Goal: Navigation & Orientation: Find specific page/section

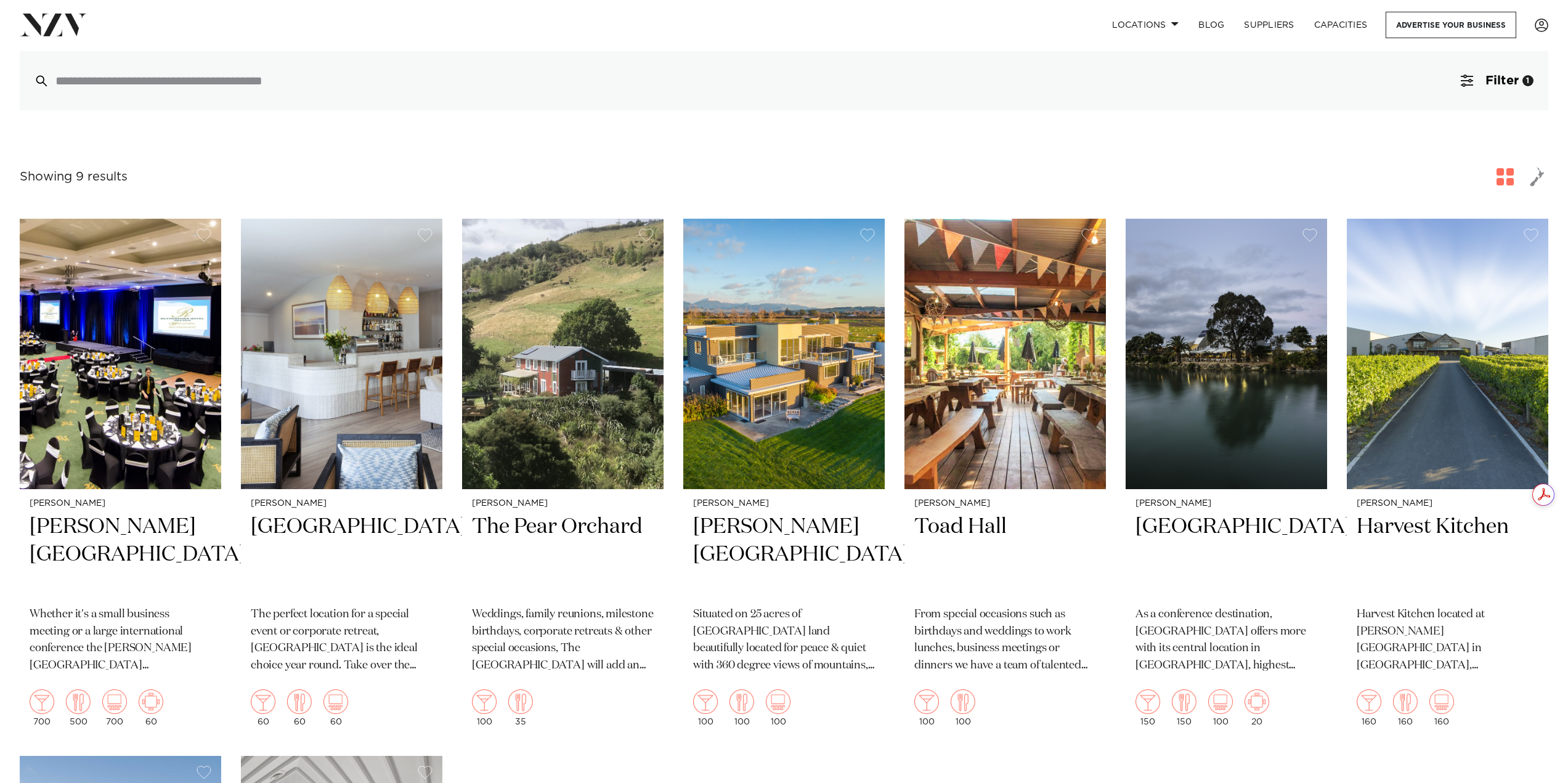
scroll to position [370, 0]
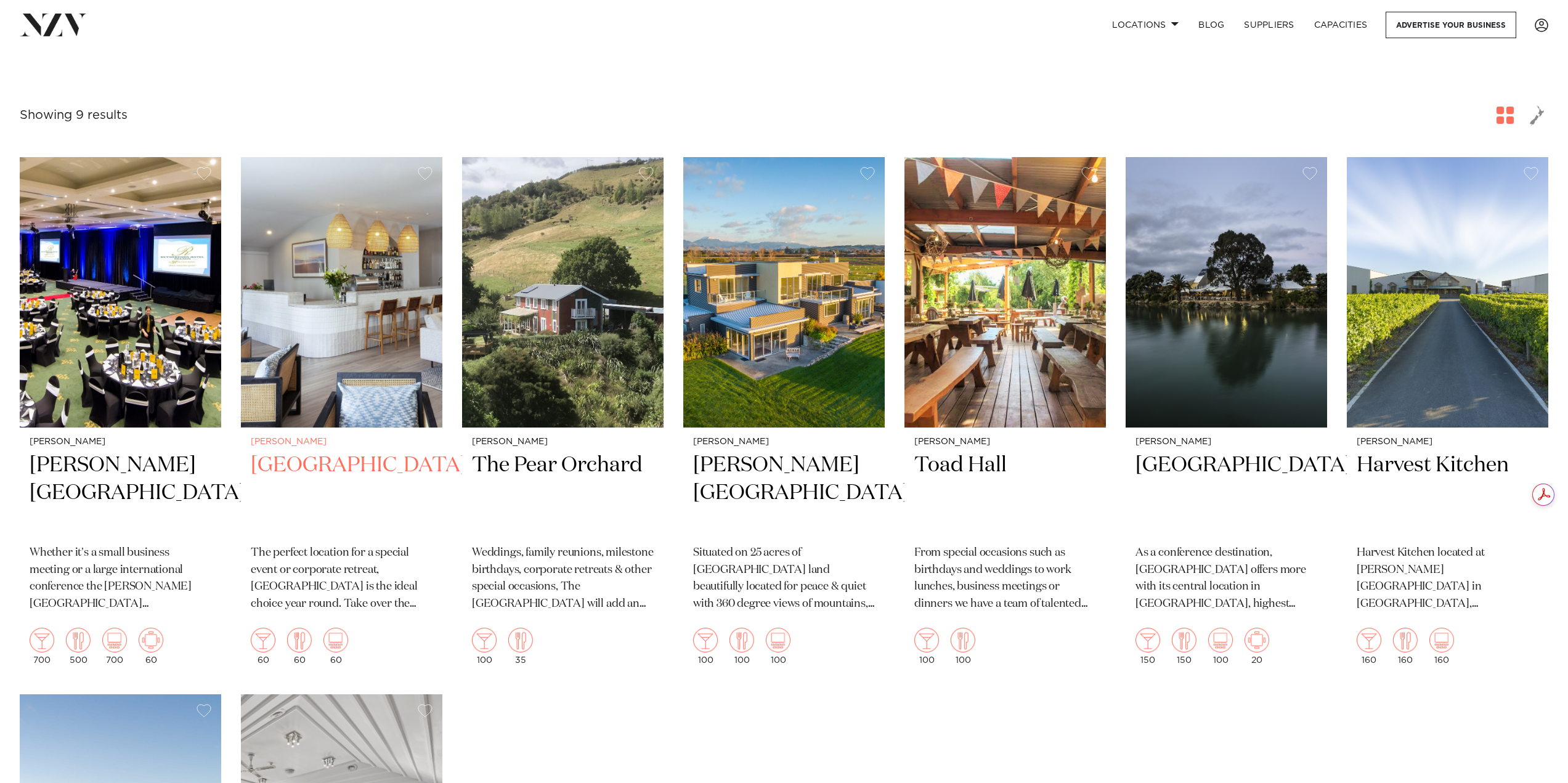
click at [320, 468] on h2 "[GEOGRAPHIC_DATA]" at bounding box center [342, 492] width 182 height 83
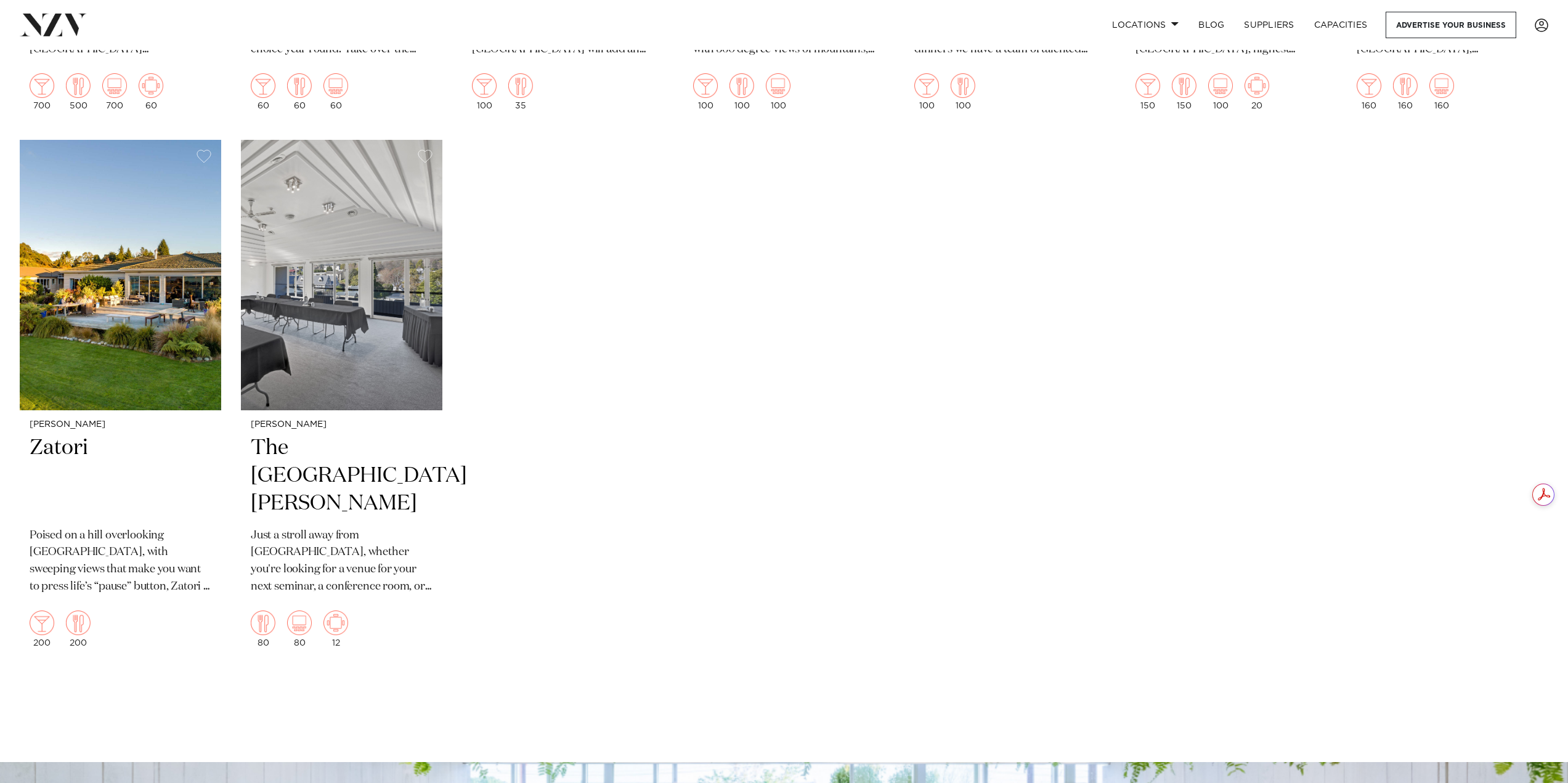
scroll to position [0, 0]
click at [177, 335] on img at bounding box center [120, 275] width 202 height 270
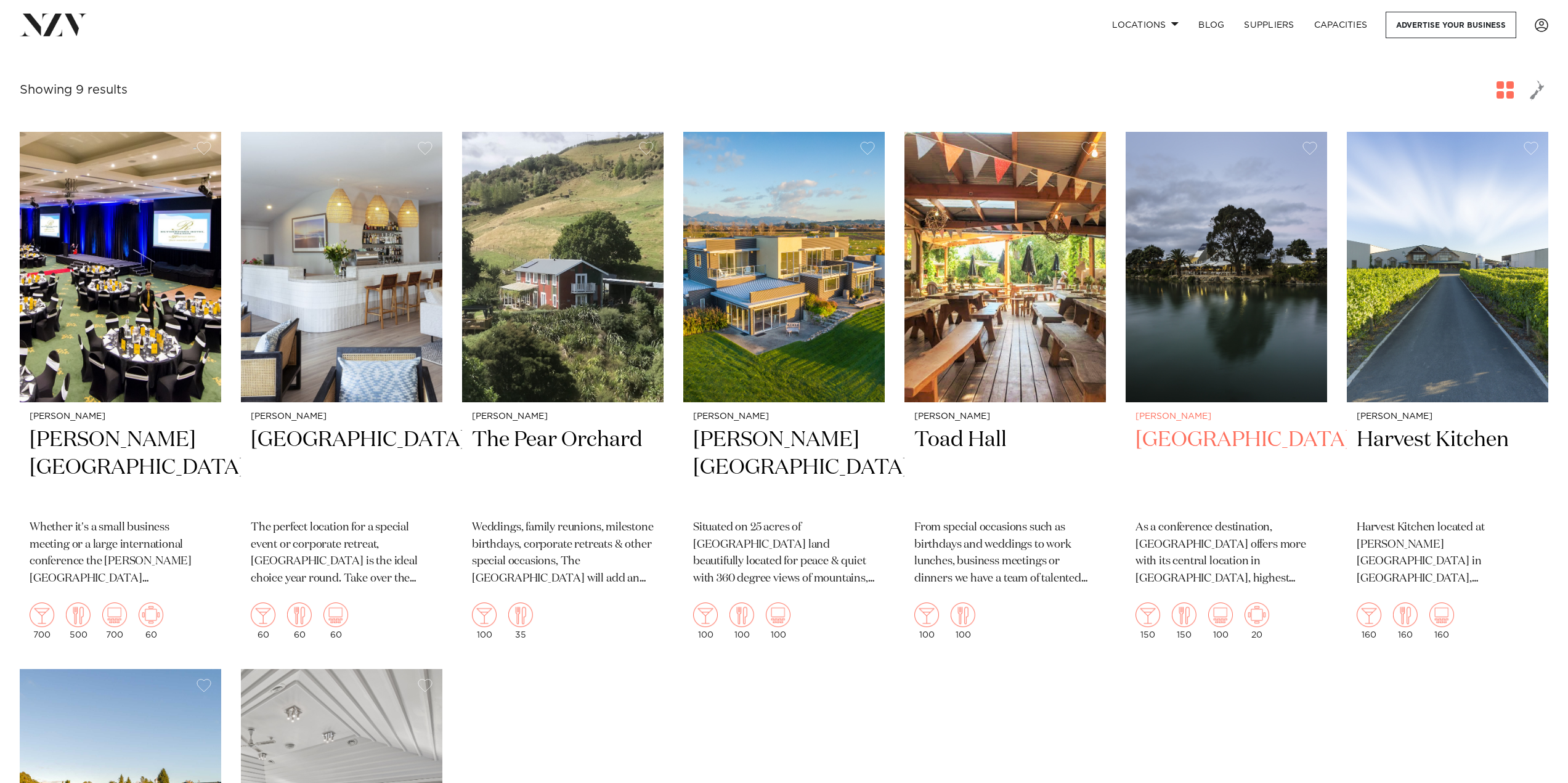
scroll to position [368, 0]
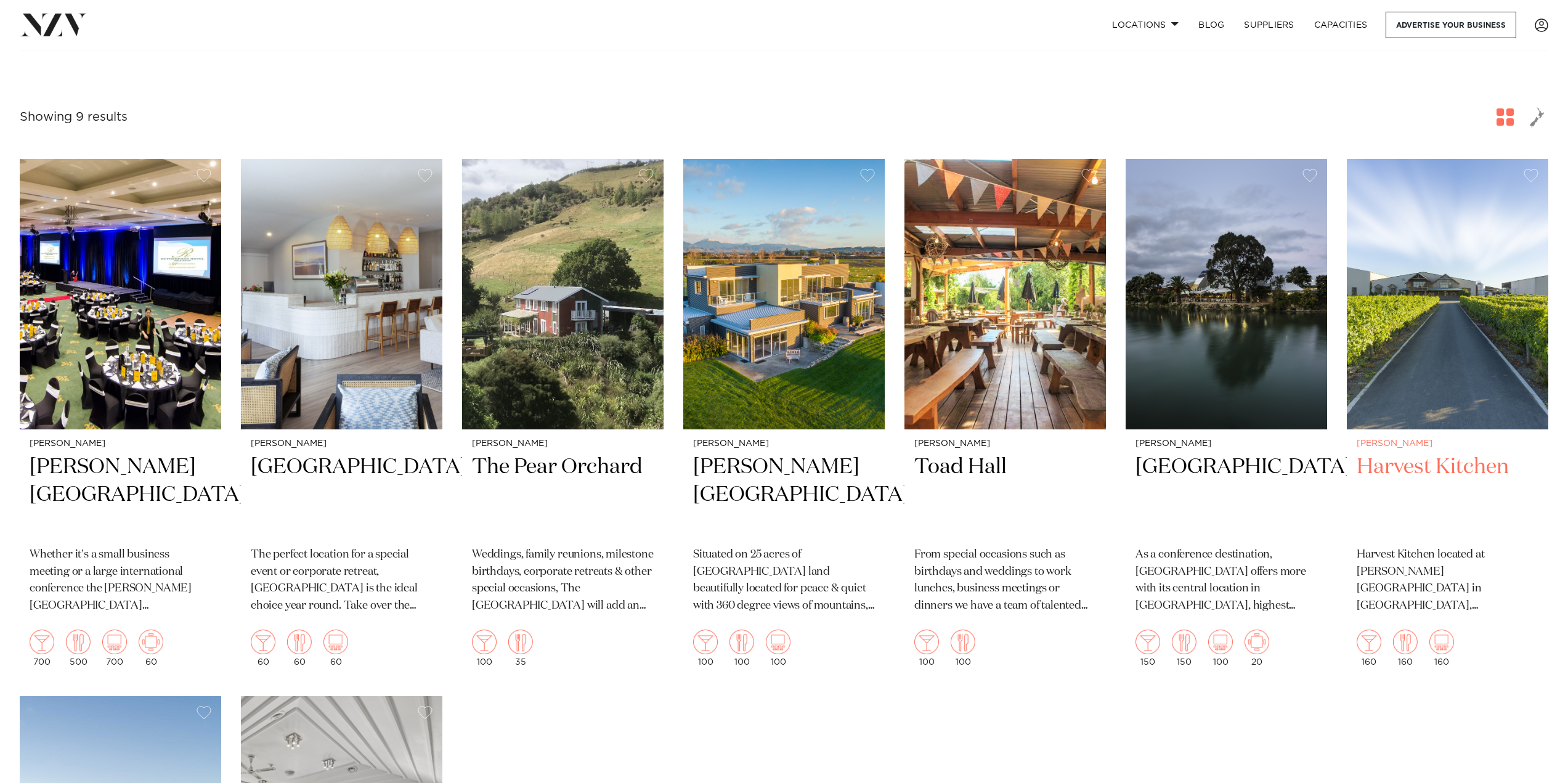
click at [1472, 367] on img at bounding box center [1448, 294] width 202 height 270
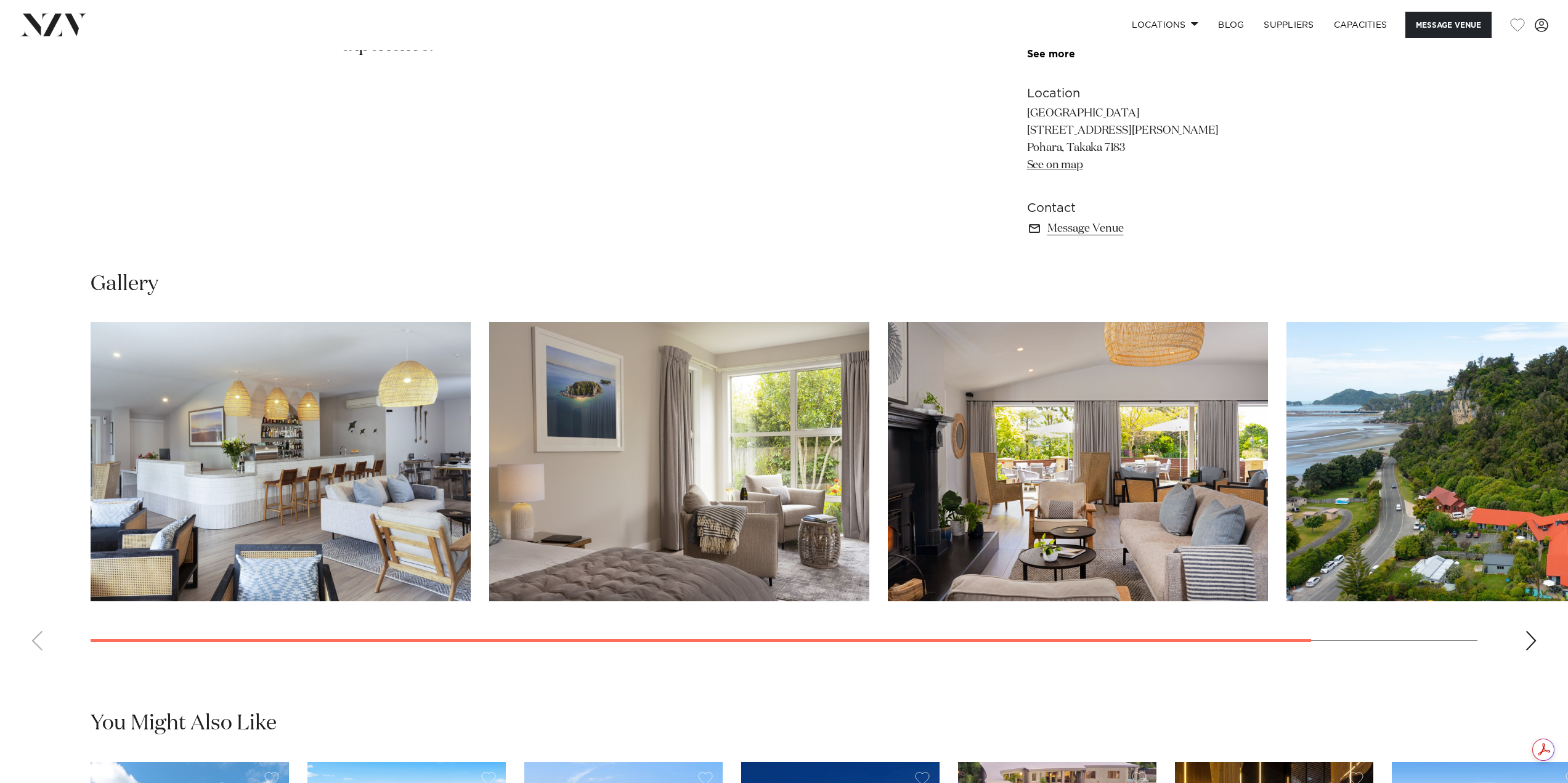
scroll to position [985, 0]
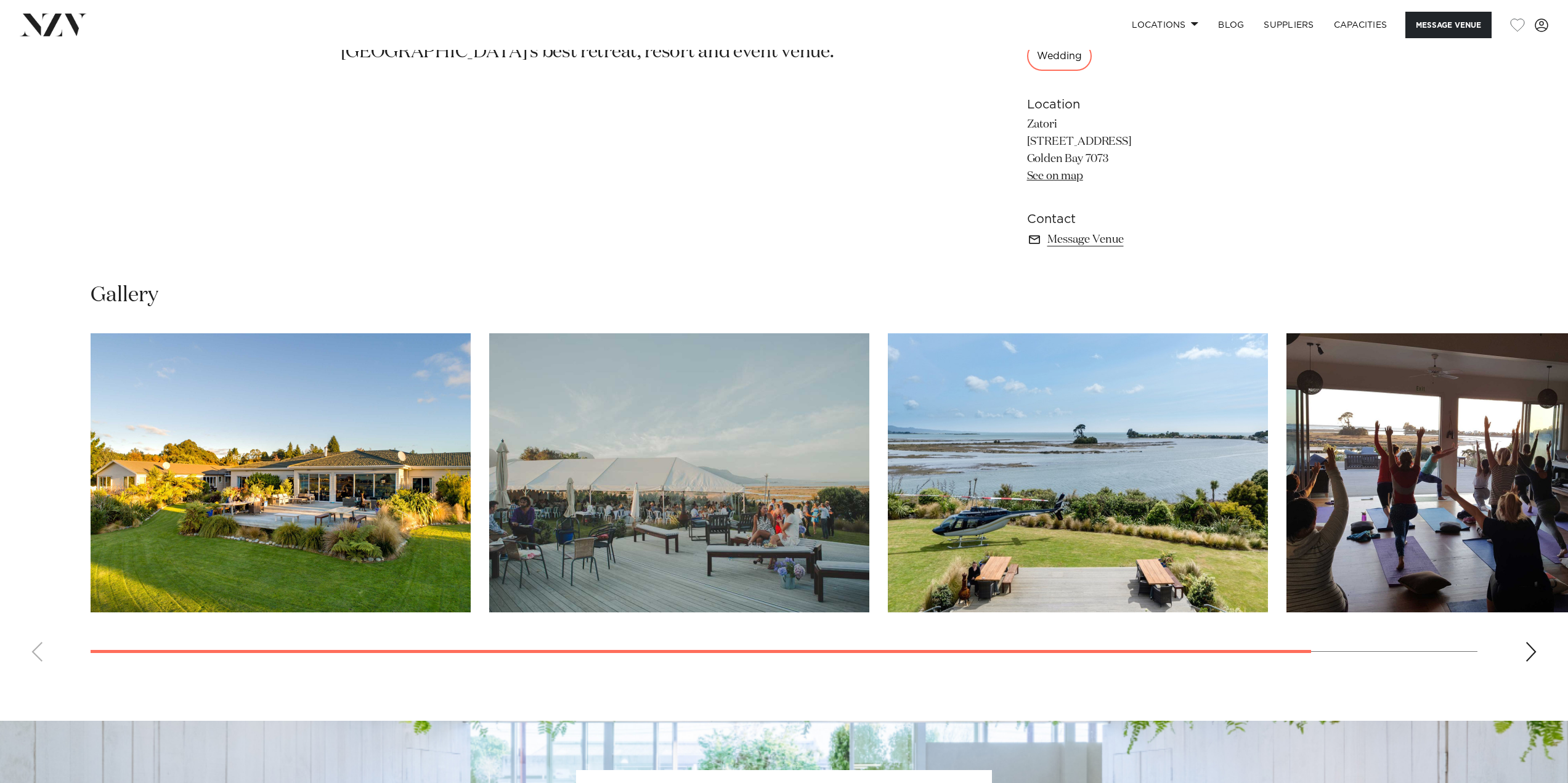
scroll to position [985, 0]
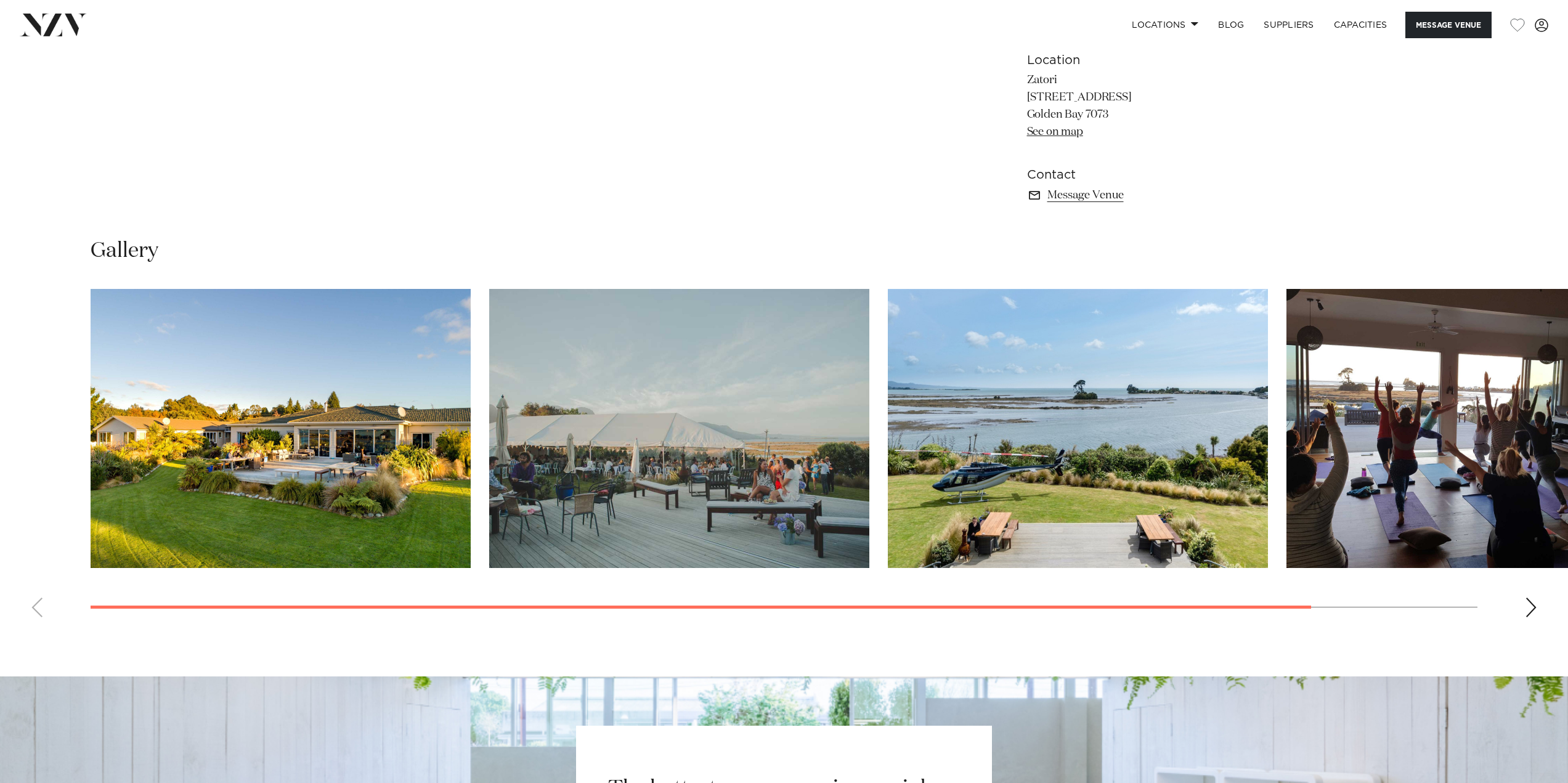
click at [1528, 598] on div "Next slide" at bounding box center [1531, 607] width 12 height 19
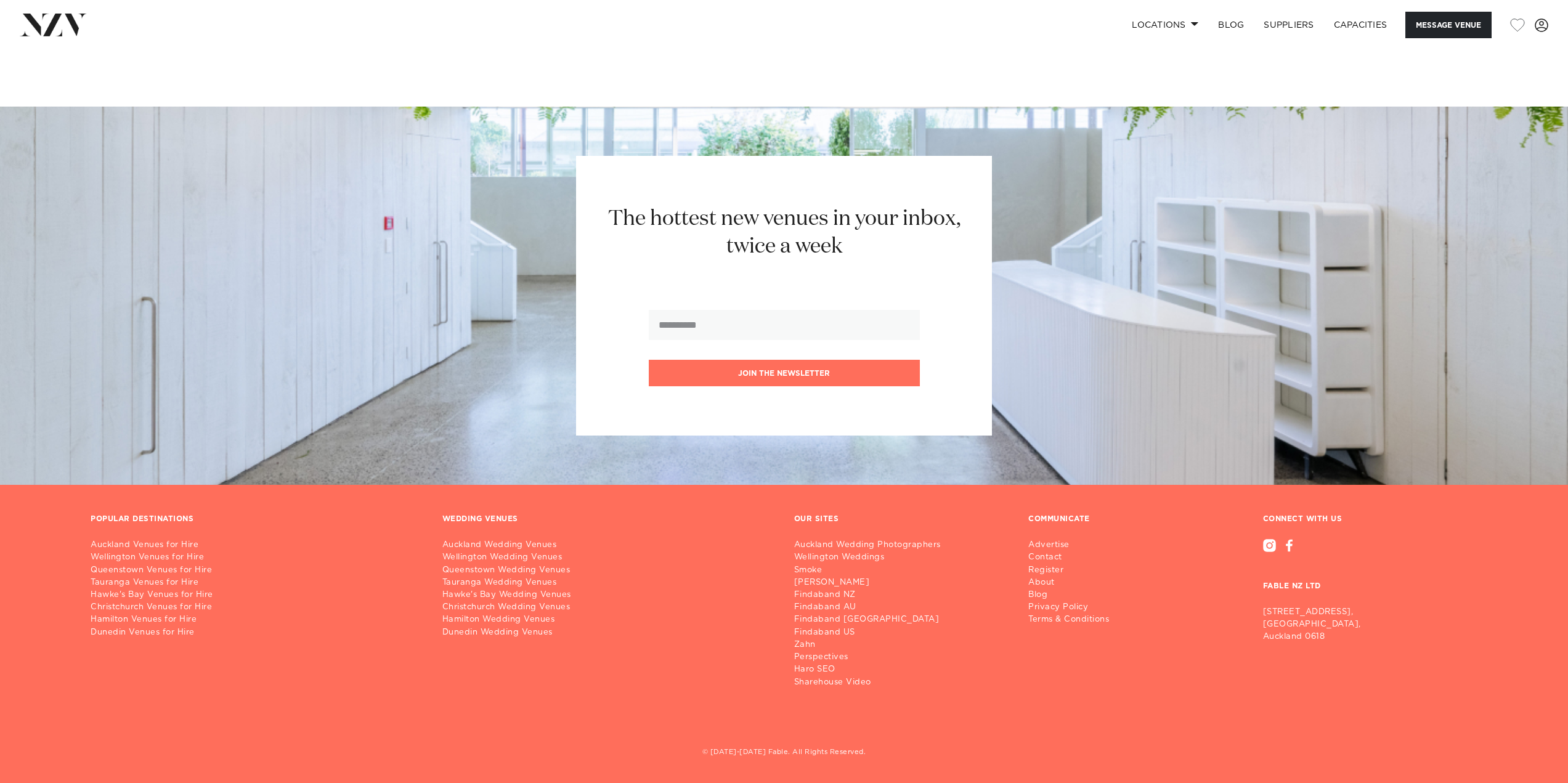
scroll to position [1556, 0]
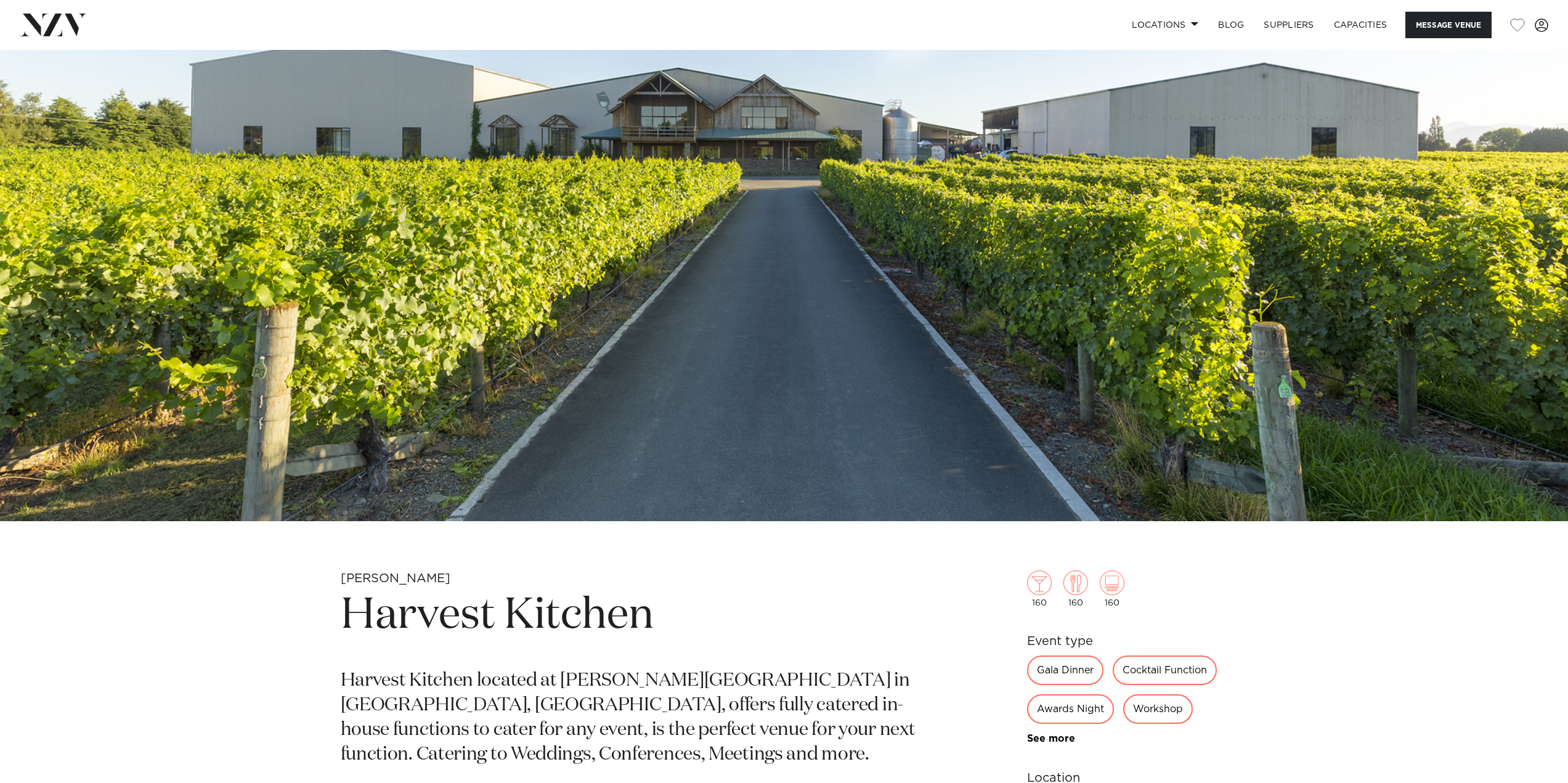
scroll to position [283, 0]
